Goal: Task Accomplishment & Management: Use online tool/utility

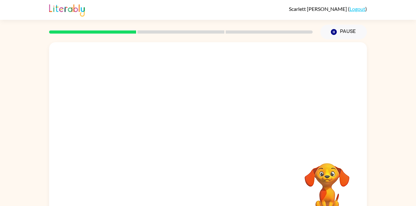
click at [104, 86] on div at bounding box center [207, 96] width 317 height 108
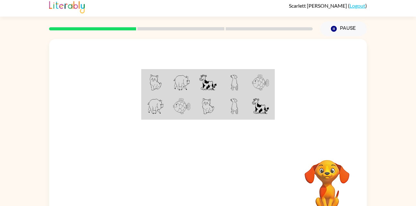
scroll to position [19, 0]
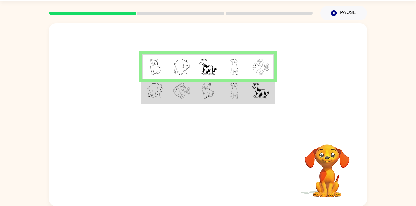
click at [154, 95] on img at bounding box center [155, 91] width 17 height 16
click at [263, 94] on img at bounding box center [260, 91] width 17 height 16
click at [255, 96] on img at bounding box center [260, 91] width 17 height 16
click at [259, 92] on img at bounding box center [260, 91] width 17 height 16
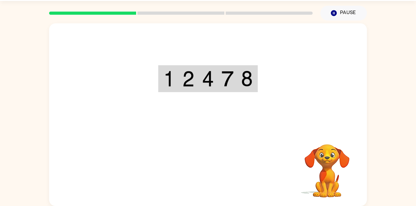
click at [201, 173] on div "Your browser must support playing .mp4 files to use Literably. Please try using…" at bounding box center [207, 114] width 317 height 183
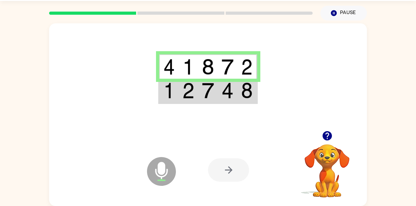
click at [178, 94] on td at bounding box center [169, 91] width 20 height 25
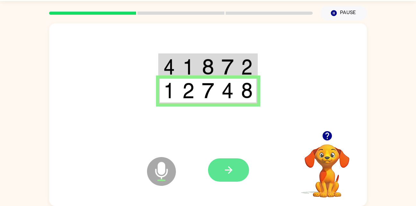
click at [234, 169] on button "button" at bounding box center [228, 170] width 41 height 23
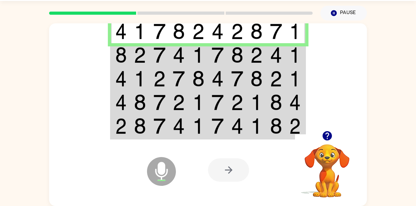
click at [134, 59] on img at bounding box center [140, 55] width 12 height 16
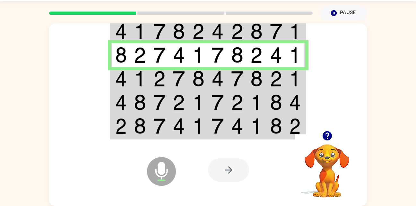
click at [147, 78] on td at bounding box center [140, 79] width 20 height 24
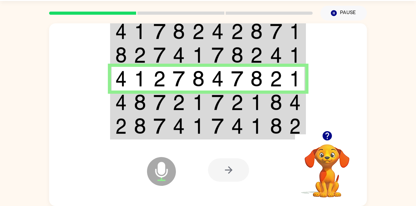
click at [145, 102] on img at bounding box center [140, 103] width 12 height 16
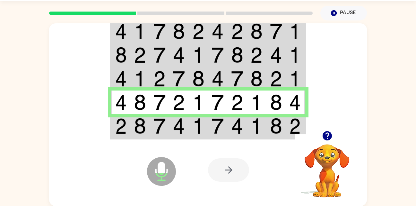
click at [180, 128] on img at bounding box center [178, 126] width 12 height 16
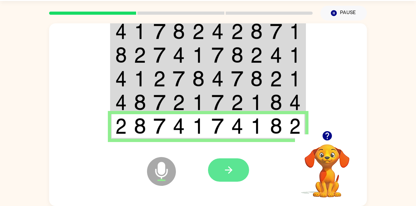
click at [228, 174] on icon "button" at bounding box center [228, 170] width 11 height 11
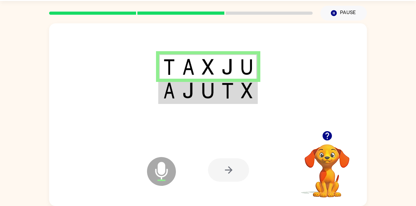
click at [186, 86] on img at bounding box center [188, 91] width 12 height 16
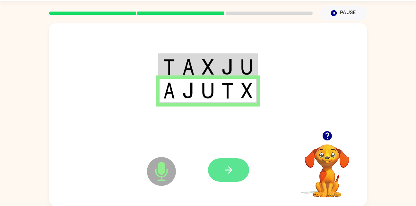
click at [235, 167] on button "button" at bounding box center [228, 170] width 41 height 23
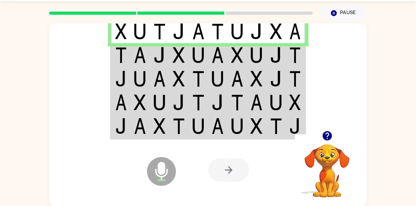
click at [283, 49] on td at bounding box center [276, 55] width 20 height 24
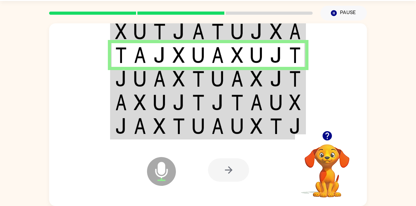
click at [293, 80] on img at bounding box center [295, 79] width 12 height 16
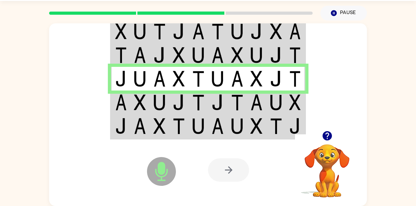
click at [277, 102] on img at bounding box center [276, 103] width 12 height 16
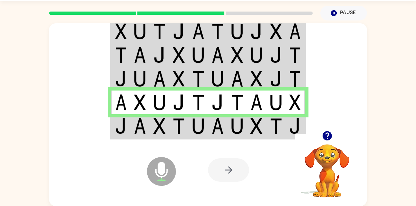
click at [276, 127] on img at bounding box center [276, 126] width 12 height 16
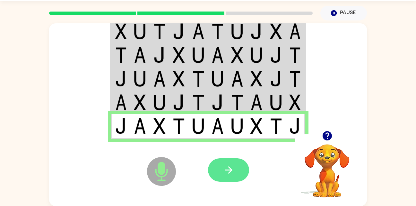
click at [238, 164] on button "button" at bounding box center [228, 170] width 41 height 23
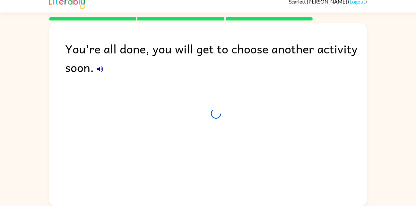
scroll to position [7, 0]
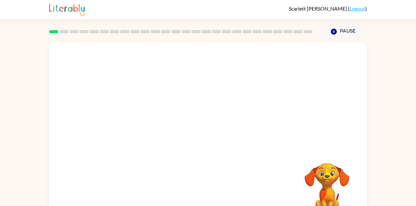
scroll to position [19, 0]
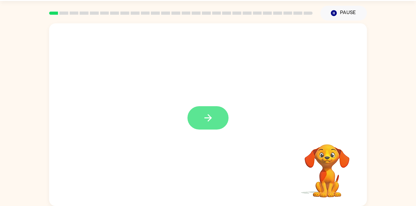
click at [204, 116] on icon "button" at bounding box center [207, 118] width 11 height 11
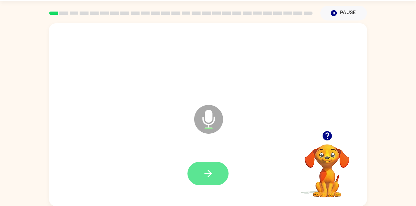
click at [202, 168] on button "button" at bounding box center [207, 173] width 41 height 23
click at [209, 168] on icon "button" at bounding box center [207, 173] width 11 height 11
click at [212, 170] on icon "button" at bounding box center [207, 173] width 11 height 11
click at [208, 173] on icon "button" at bounding box center [207, 173] width 11 height 11
click at [214, 172] on button "button" at bounding box center [207, 173] width 41 height 23
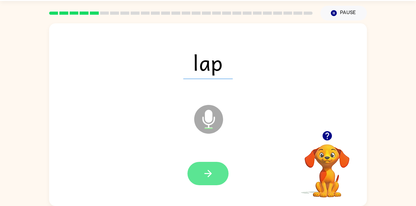
click at [213, 172] on icon "button" at bounding box center [207, 173] width 11 height 11
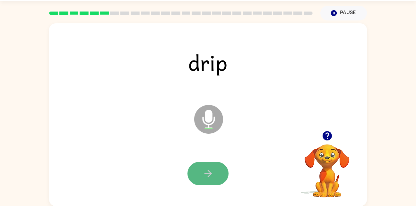
click at [206, 168] on button "button" at bounding box center [207, 173] width 41 height 23
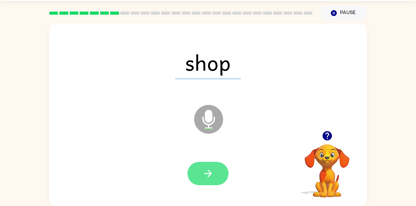
click at [220, 167] on button "button" at bounding box center [207, 173] width 41 height 23
click at [223, 167] on button "button" at bounding box center [207, 173] width 41 height 23
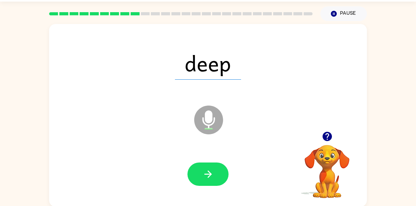
scroll to position [15, 0]
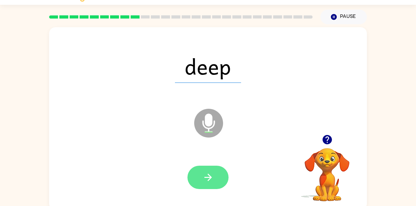
click at [217, 177] on button "button" at bounding box center [207, 177] width 41 height 23
click at [216, 180] on button "button" at bounding box center [207, 177] width 41 height 23
click at [217, 173] on button "button" at bounding box center [207, 177] width 41 height 23
click at [221, 173] on button "button" at bounding box center [207, 177] width 41 height 23
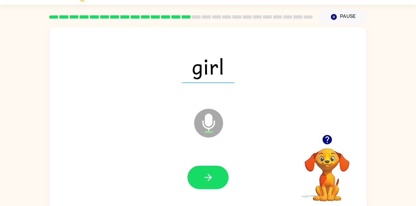
click at [184, 188] on div at bounding box center [207, 178] width 305 height 53
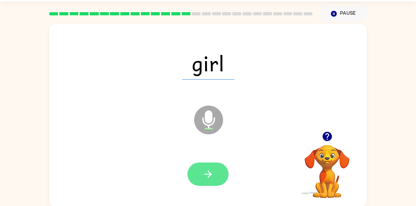
click at [205, 183] on button "button" at bounding box center [207, 174] width 41 height 23
click at [198, 172] on button "button" at bounding box center [207, 174] width 41 height 23
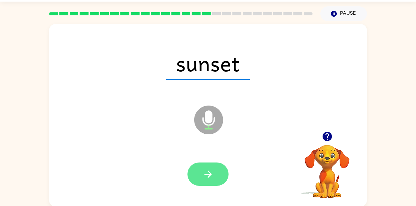
click at [209, 181] on button "button" at bounding box center [207, 174] width 41 height 23
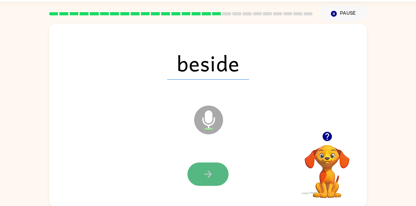
click at [209, 181] on button "button" at bounding box center [207, 174] width 41 height 23
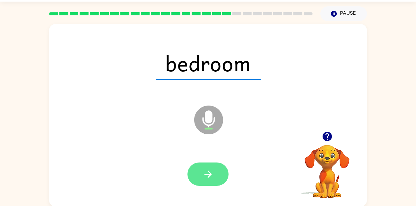
click at [215, 180] on button "button" at bounding box center [207, 174] width 41 height 23
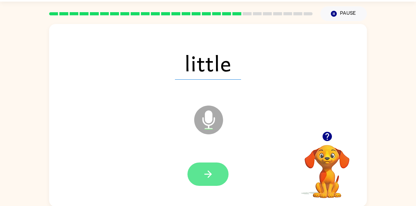
click at [216, 167] on button "button" at bounding box center [207, 174] width 41 height 23
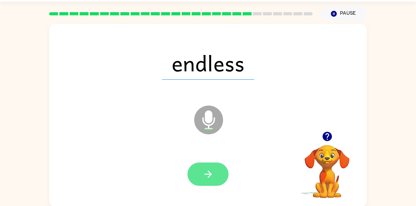
click at [218, 176] on button "button" at bounding box center [207, 174] width 41 height 23
click at [197, 172] on button "button" at bounding box center [207, 174] width 41 height 23
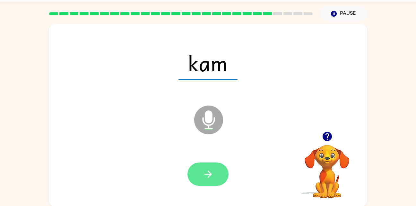
click at [204, 172] on icon "button" at bounding box center [207, 174] width 11 height 11
click at [199, 169] on button "button" at bounding box center [207, 174] width 41 height 23
click at [220, 172] on button "button" at bounding box center [207, 174] width 41 height 23
click at [217, 164] on button "button" at bounding box center [207, 174] width 41 height 23
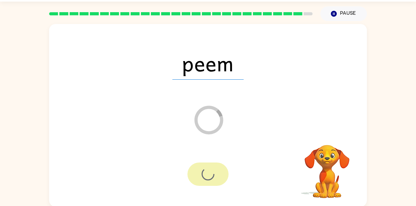
scroll to position [7, 0]
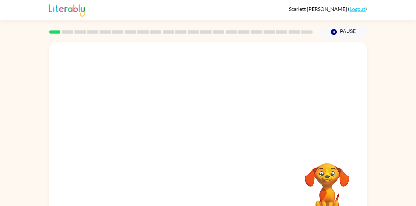
scroll to position [19, 0]
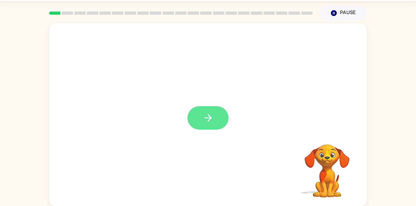
click at [197, 122] on button "button" at bounding box center [207, 117] width 41 height 23
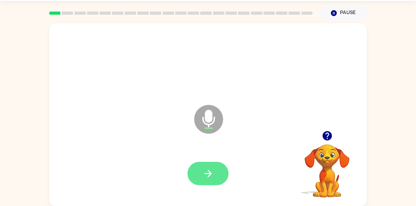
click at [200, 164] on button "button" at bounding box center [207, 173] width 41 height 23
click at [213, 181] on button "button" at bounding box center [207, 173] width 41 height 23
click at [204, 174] on icon "button" at bounding box center [207, 173] width 11 height 11
click at [203, 179] on icon "button" at bounding box center [207, 173] width 11 height 11
click at [215, 177] on button "button" at bounding box center [207, 173] width 41 height 23
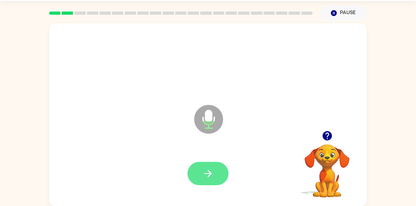
click at [219, 183] on button "button" at bounding box center [207, 173] width 41 height 23
click at [209, 169] on icon "button" at bounding box center [207, 173] width 11 height 11
click at [207, 170] on icon "button" at bounding box center [207, 173] width 11 height 11
click at [202, 174] on button "button" at bounding box center [207, 173] width 41 height 23
click at [222, 166] on button "button" at bounding box center [207, 173] width 41 height 23
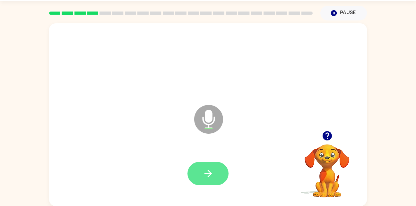
click at [206, 174] on icon "button" at bounding box center [207, 173] width 7 height 7
click at [234, 167] on div at bounding box center [207, 174] width 305 height 53
click at [191, 171] on button "button" at bounding box center [207, 173] width 41 height 23
click at [195, 172] on button "button" at bounding box center [207, 173] width 41 height 23
click at [215, 179] on button "button" at bounding box center [207, 173] width 41 height 23
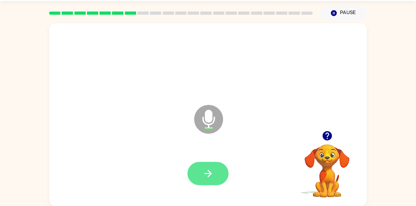
click at [221, 174] on button "button" at bounding box center [207, 173] width 41 height 23
click at [214, 171] on button "button" at bounding box center [207, 173] width 41 height 23
click at [214, 166] on button "button" at bounding box center [207, 173] width 41 height 23
click at [222, 170] on button "button" at bounding box center [207, 173] width 41 height 23
click at [220, 179] on button "button" at bounding box center [207, 173] width 41 height 23
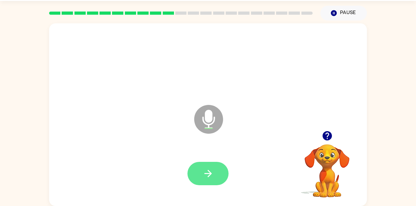
click at [205, 177] on icon "button" at bounding box center [207, 173] width 11 height 11
click at [215, 173] on button "button" at bounding box center [207, 173] width 41 height 23
click at [215, 176] on button "button" at bounding box center [207, 173] width 41 height 23
click at [225, 180] on button "button" at bounding box center [207, 173] width 41 height 23
click at [210, 172] on icon "button" at bounding box center [207, 173] width 11 height 11
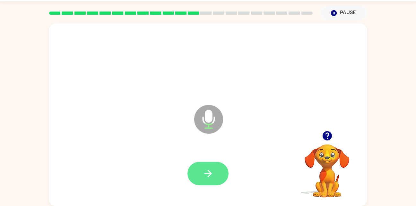
click at [209, 174] on icon "button" at bounding box center [207, 173] width 7 height 7
click at [211, 179] on icon "button" at bounding box center [207, 173] width 11 height 11
click at [207, 164] on button "button" at bounding box center [207, 173] width 41 height 23
click at [224, 175] on button "button" at bounding box center [207, 173] width 41 height 23
click at [207, 175] on icon "button" at bounding box center [207, 173] width 11 height 11
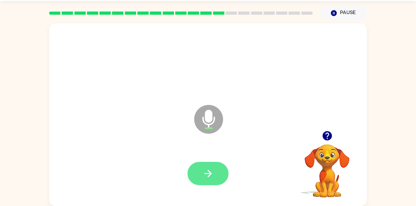
click at [206, 167] on button "button" at bounding box center [207, 173] width 41 height 23
click at [214, 169] on button "button" at bounding box center [207, 173] width 41 height 23
click at [209, 173] on icon "button" at bounding box center [207, 173] width 11 height 11
click at [213, 174] on icon "button" at bounding box center [207, 173] width 11 height 11
click at [223, 169] on button "button" at bounding box center [207, 173] width 41 height 23
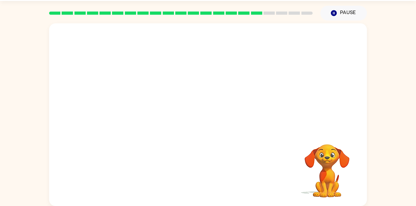
click at [281, 137] on div "Your browser must support playing .mp4 files to use Literably. Please try using…" at bounding box center [207, 114] width 317 height 183
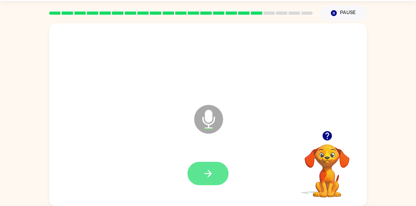
click at [214, 176] on button "button" at bounding box center [207, 173] width 41 height 23
click at [209, 177] on icon "button" at bounding box center [207, 173] width 11 height 11
click at [211, 172] on icon "button" at bounding box center [207, 173] width 11 height 11
click at [219, 174] on button "button" at bounding box center [207, 173] width 41 height 23
click at [204, 178] on icon "button" at bounding box center [207, 173] width 11 height 11
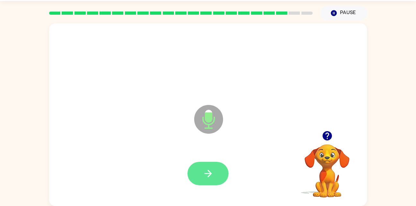
click at [220, 181] on button "button" at bounding box center [207, 173] width 41 height 23
click at [211, 173] on icon "button" at bounding box center [207, 173] width 11 height 11
click at [221, 177] on button "button" at bounding box center [207, 173] width 41 height 23
click at [215, 174] on button "button" at bounding box center [207, 173] width 41 height 23
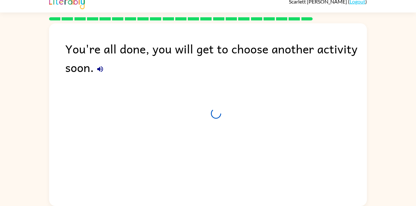
scroll to position [7, 0]
